Goal: Obtain resource: Download file/media

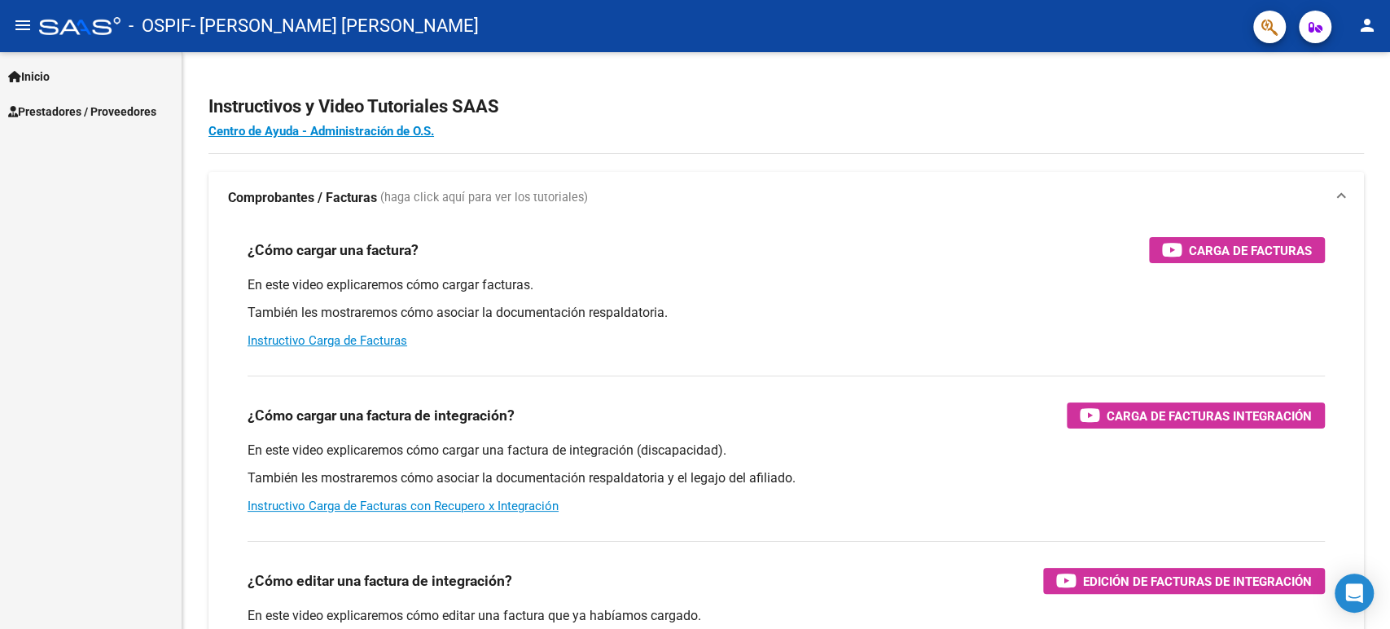
click at [112, 94] on link "Prestadores / Proveedores" at bounding box center [91, 111] width 182 height 35
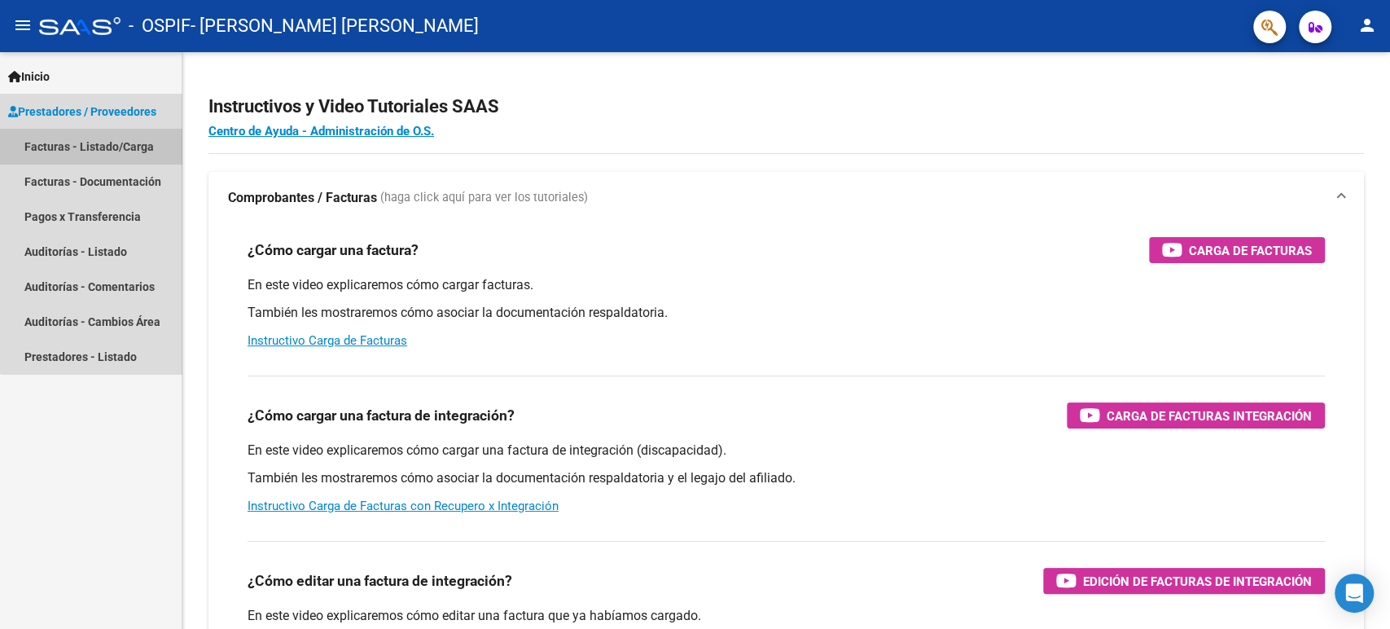
click at [112, 160] on link "Facturas - Listado/Carga" at bounding box center [91, 146] width 182 height 35
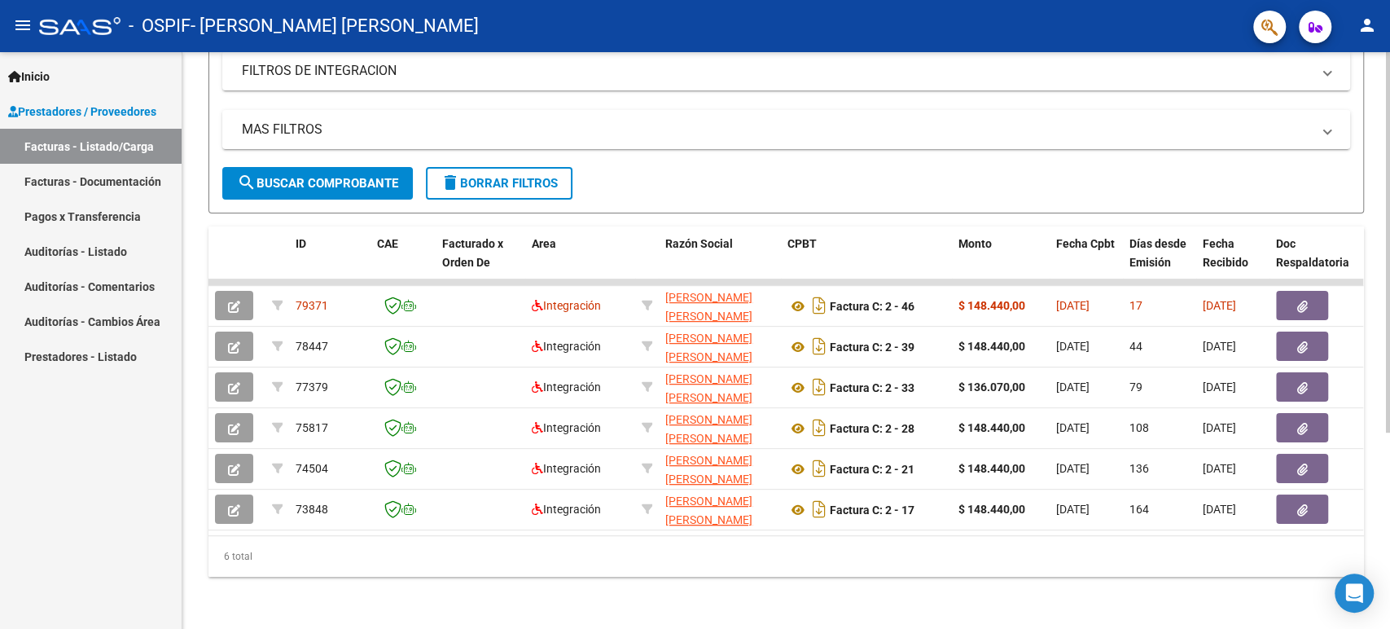
scroll to position [296, 0]
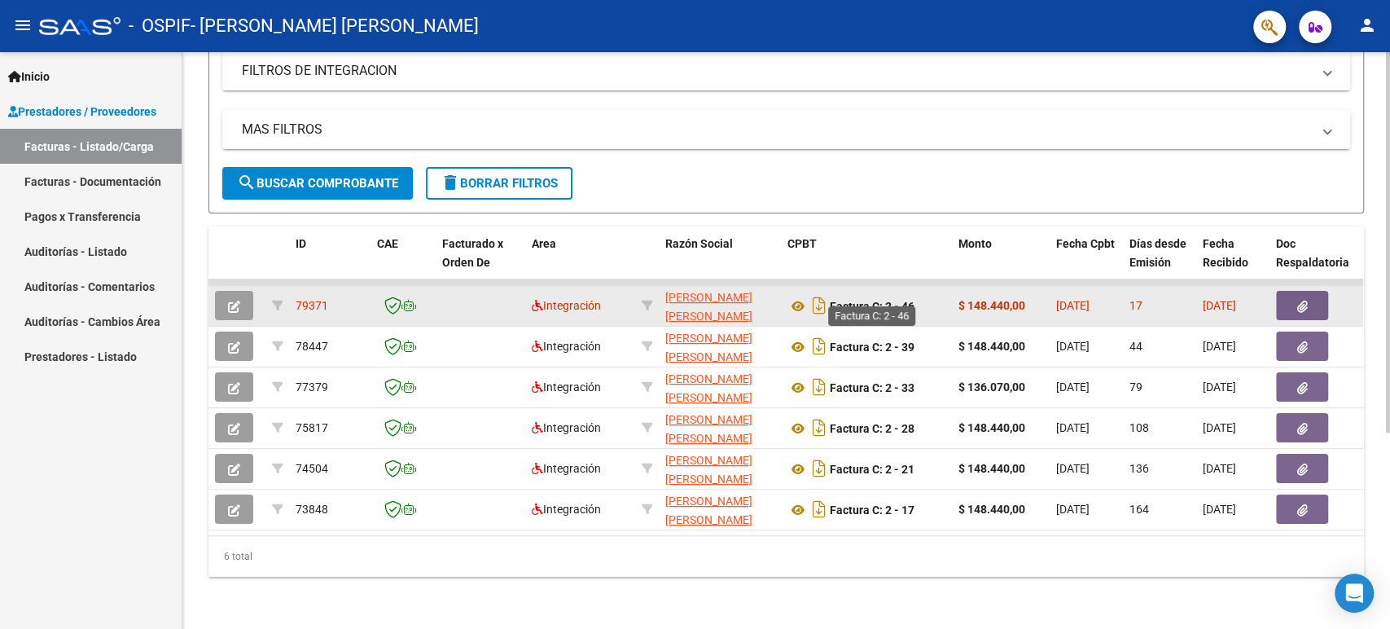
click at [830, 300] on strong "Factura C: 2 - 46" at bounding box center [872, 306] width 85 height 13
click at [797, 296] on icon at bounding box center [797, 306] width 21 height 20
click at [844, 300] on strong "Factura C: 2 - 46" at bounding box center [872, 306] width 85 height 13
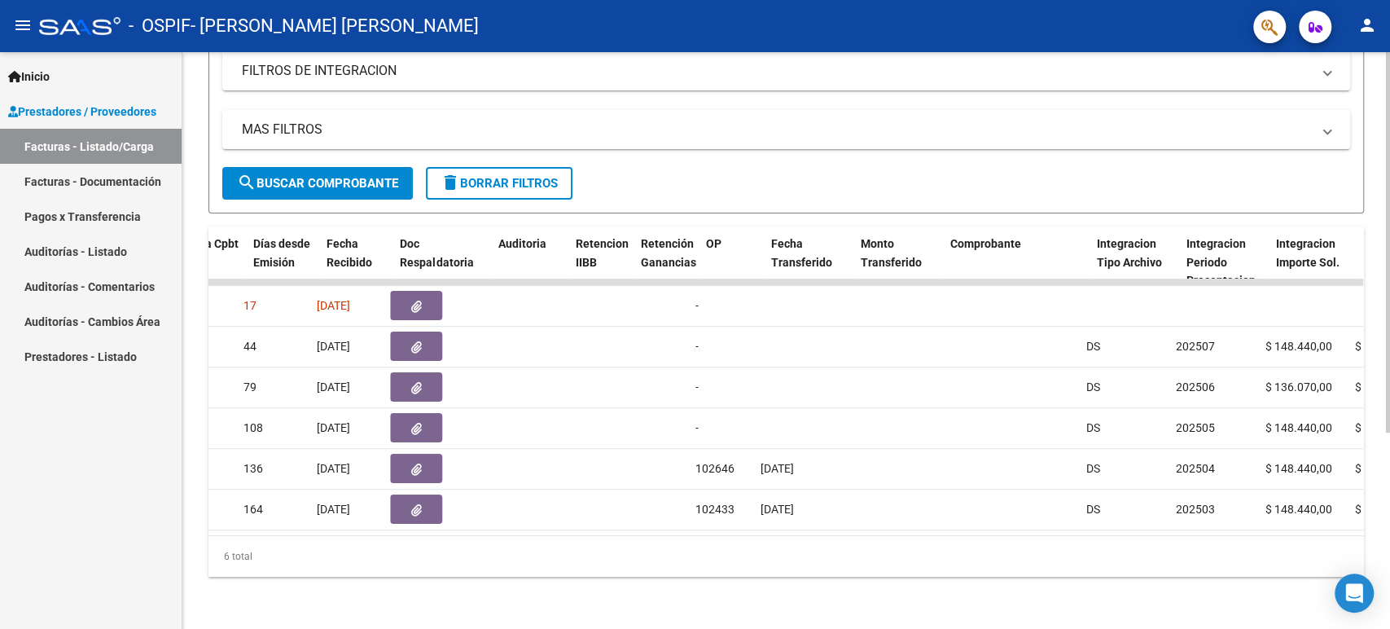
scroll to position [0, 738]
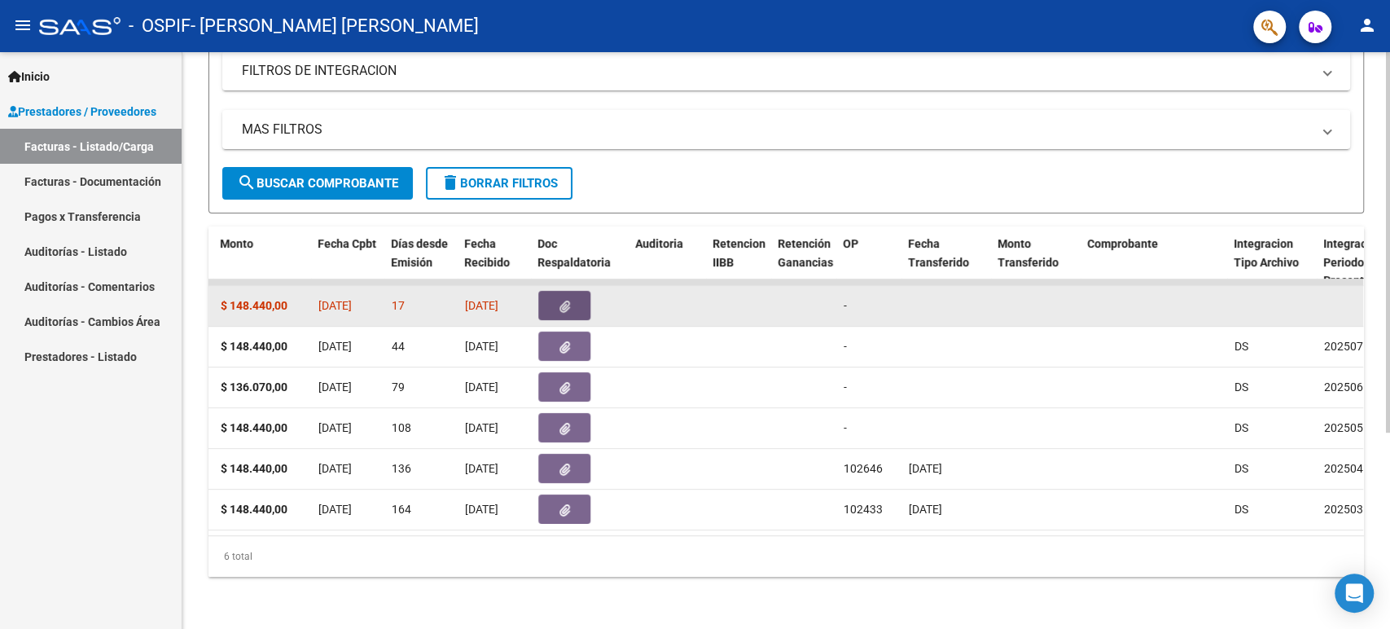
click at [544, 291] on button "button" at bounding box center [564, 305] width 52 height 29
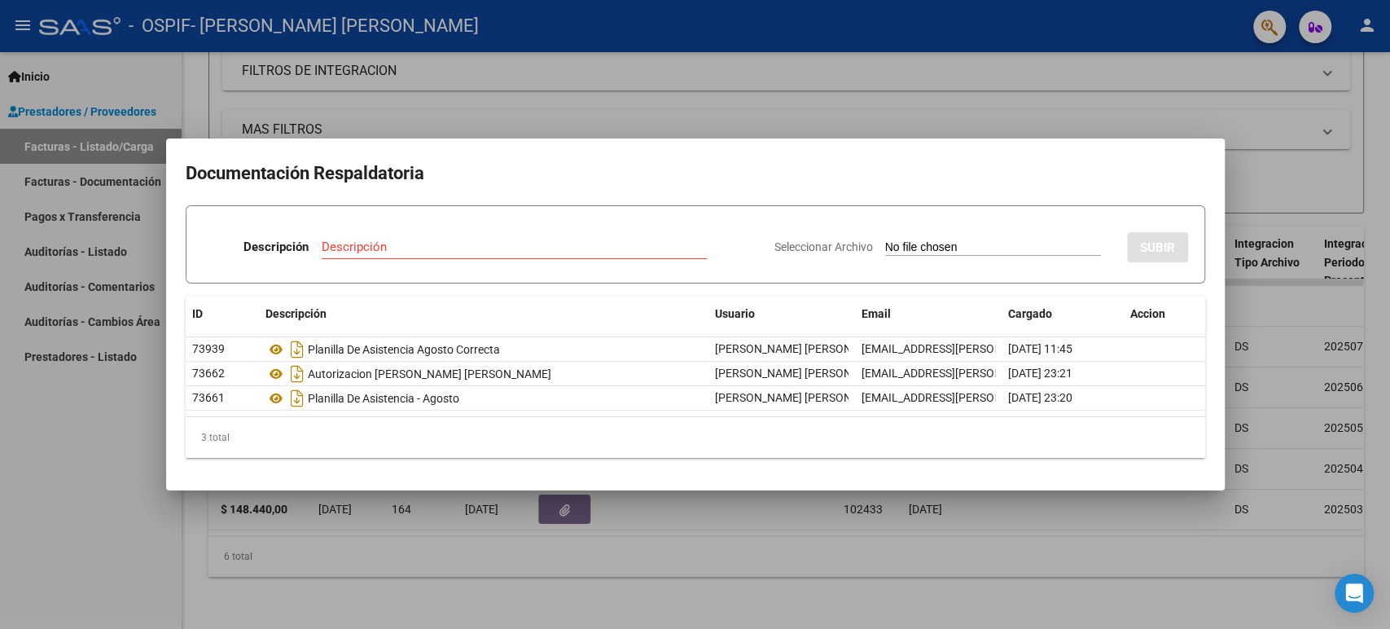
click at [0, 573] on div at bounding box center [695, 314] width 1390 height 629
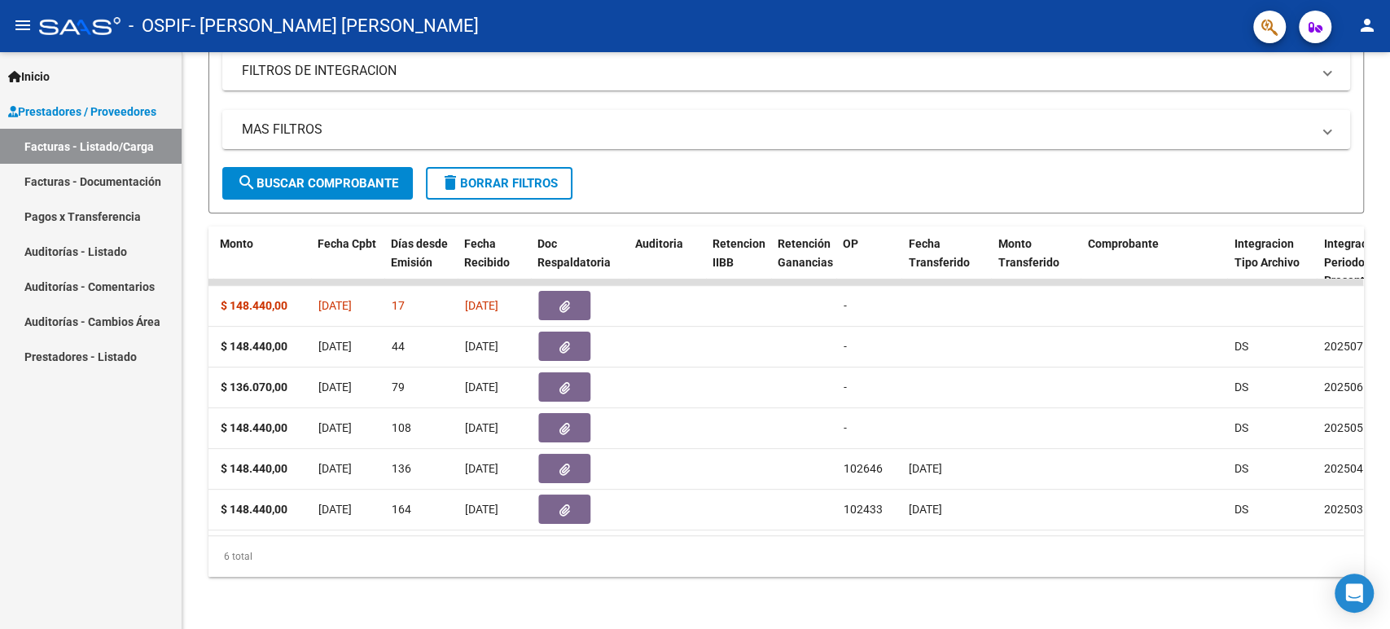
click at [58, 20] on div at bounding box center [79, 26] width 81 height 18
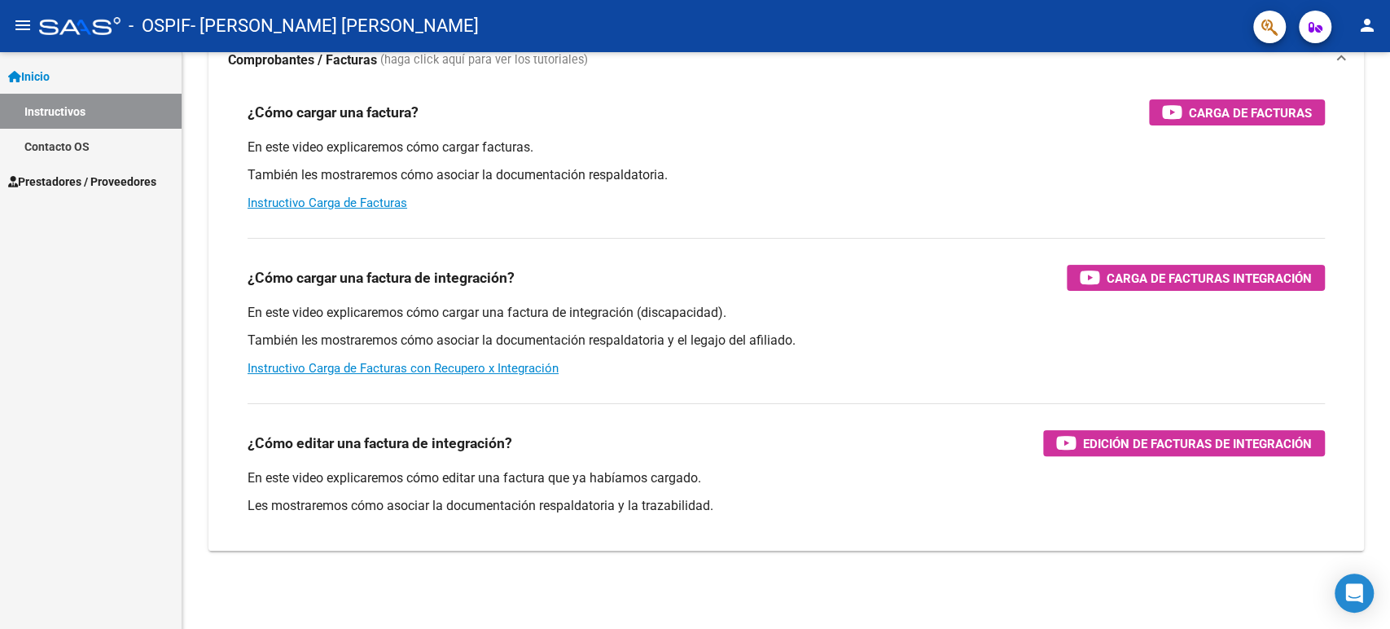
scroll to position [137, 0]
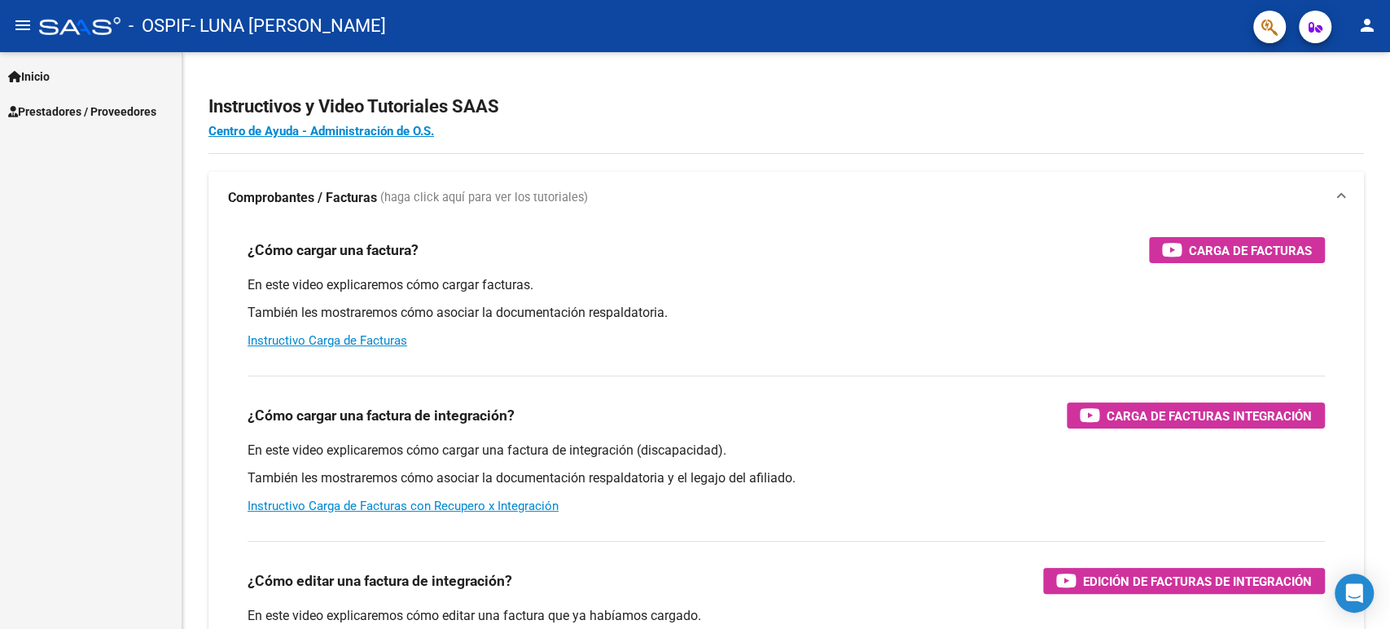
click at [54, 117] on span "Prestadores / Proveedores" at bounding box center [82, 112] width 148 height 18
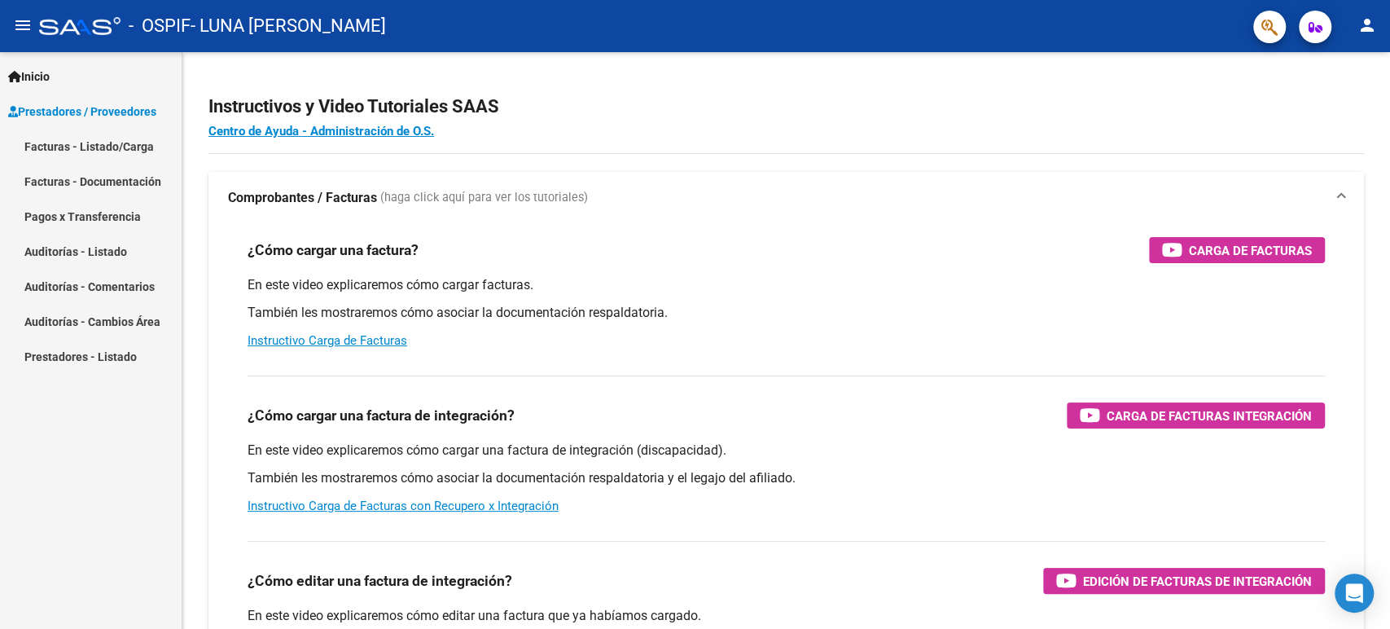
click at [116, 146] on link "Facturas - Listado/Carga" at bounding box center [91, 146] width 182 height 35
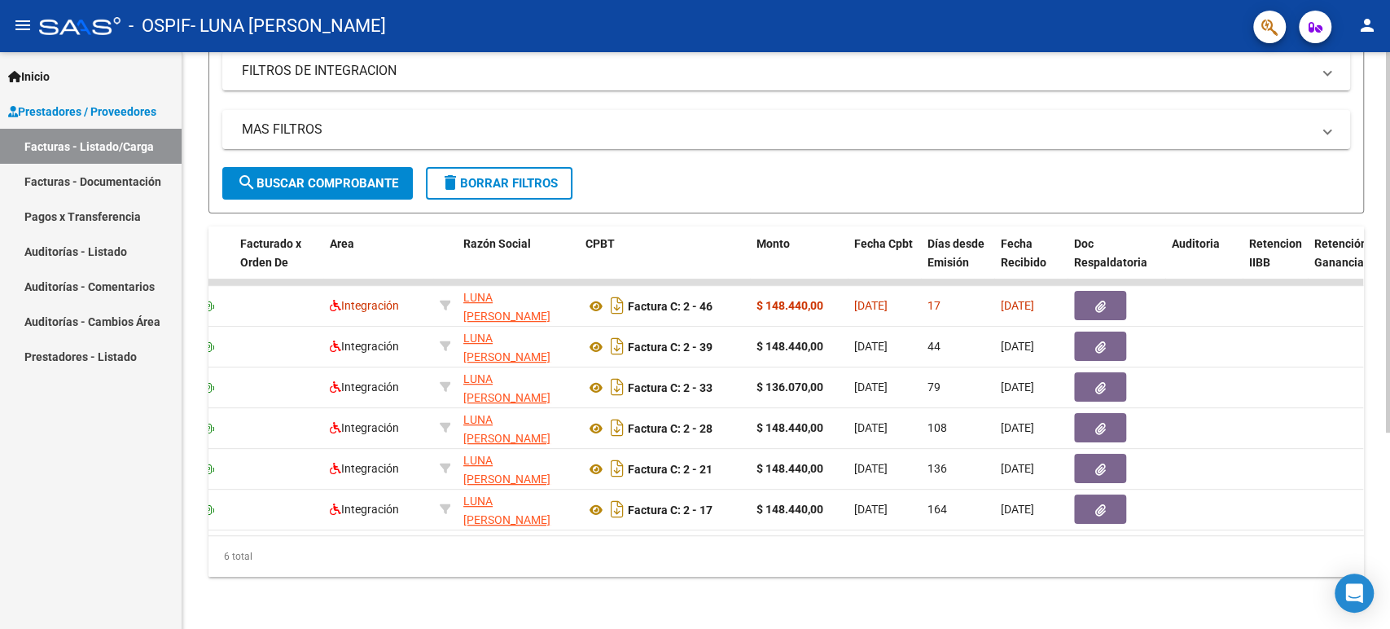
scroll to position [0, 217]
